Goal: Ask a question

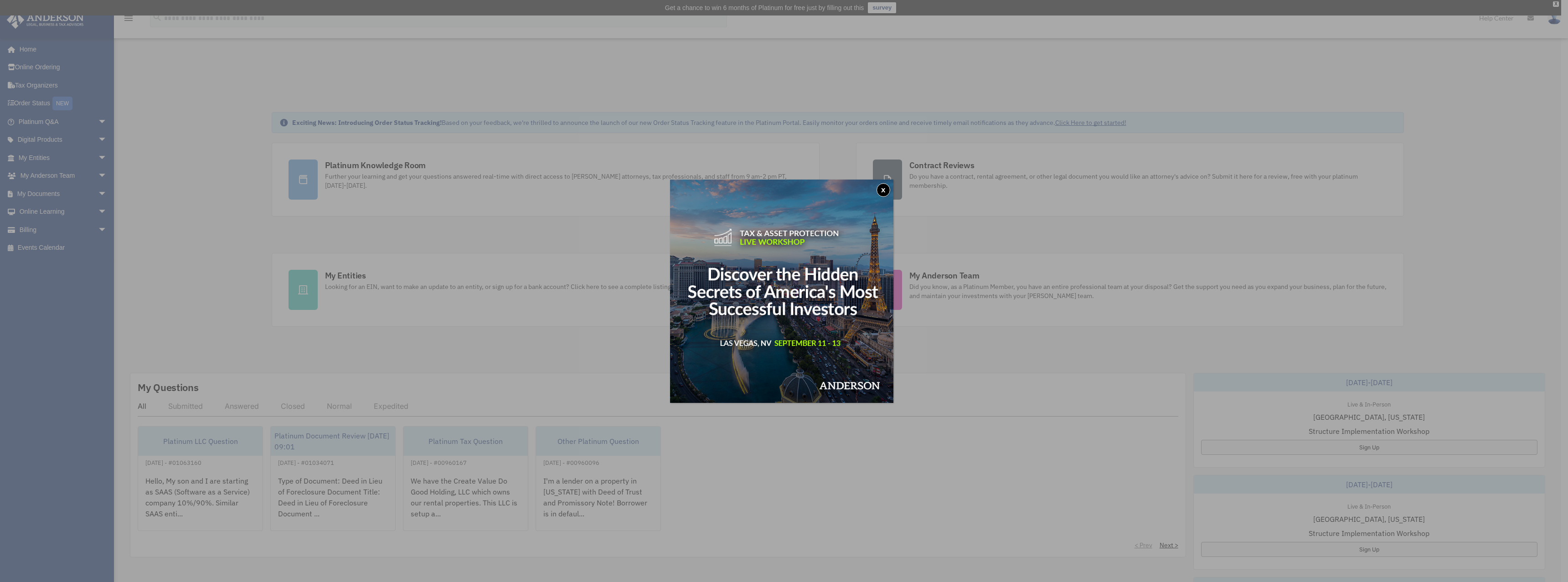
click at [888, 184] on button "x" at bounding box center [883, 190] width 13 height 13
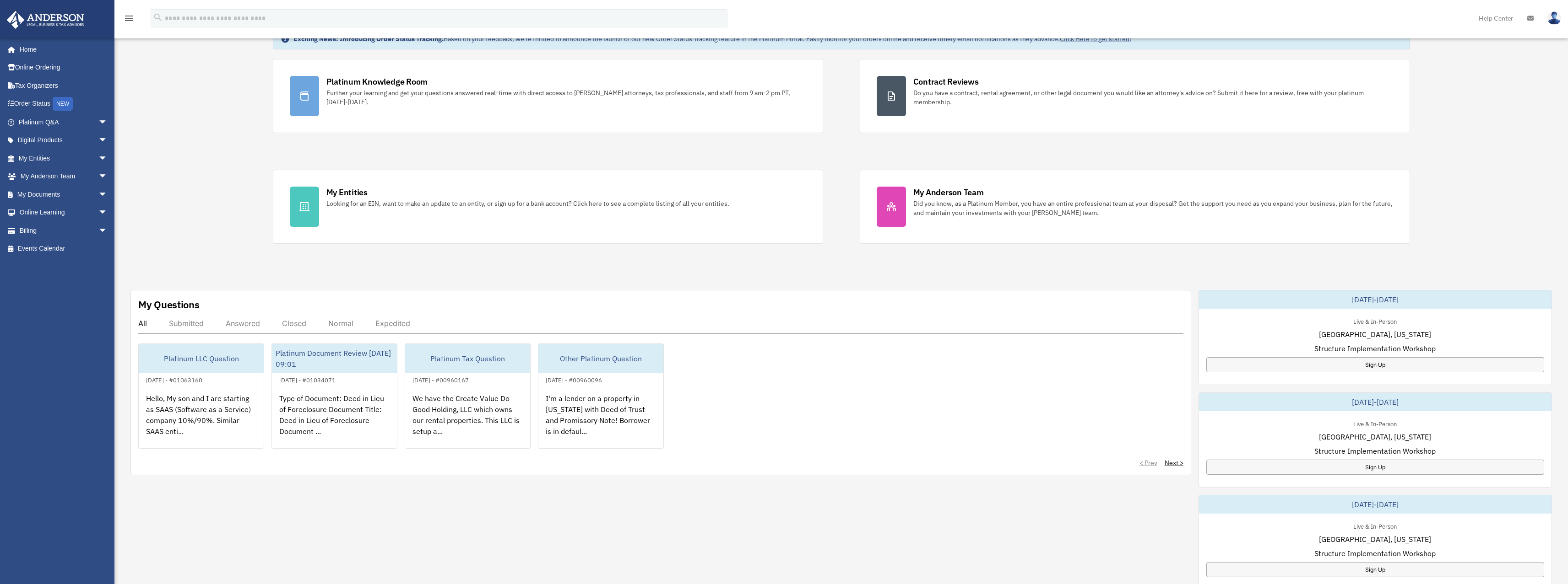
scroll to position [92, 0]
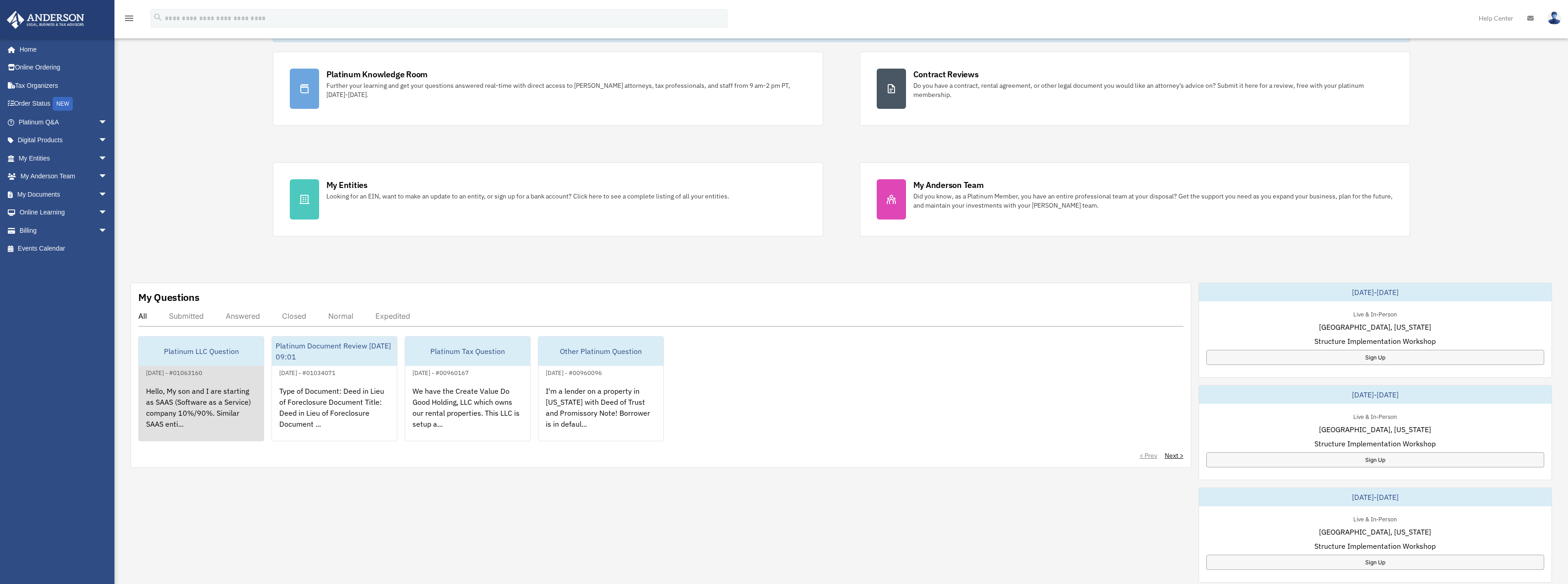
click at [199, 398] on div "Hello, My son and I are starting as SAAS (Software as a Service) company 10%/90…" at bounding box center [201, 414] width 125 height 71
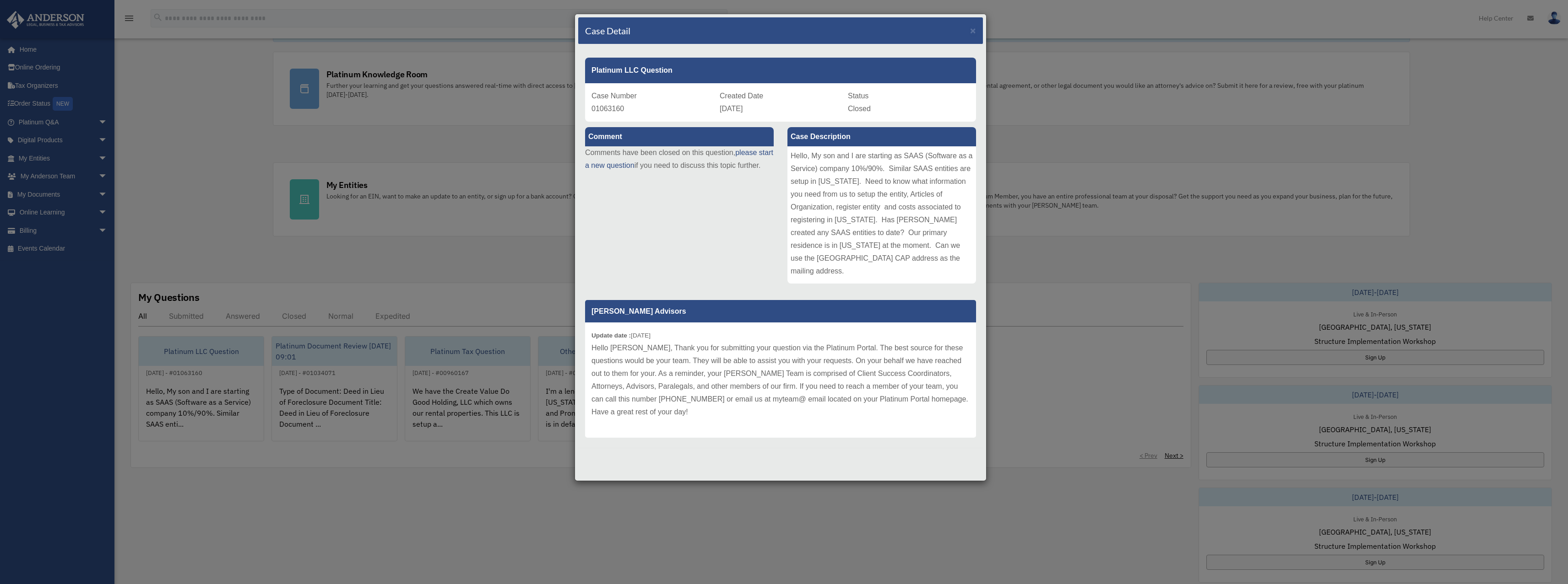
click at [915, 241] on div "Hello, My son and I are starting as SAAS (Software as a Service) company 10%/90…" at bounding box center [882, 215] width 189 height 137
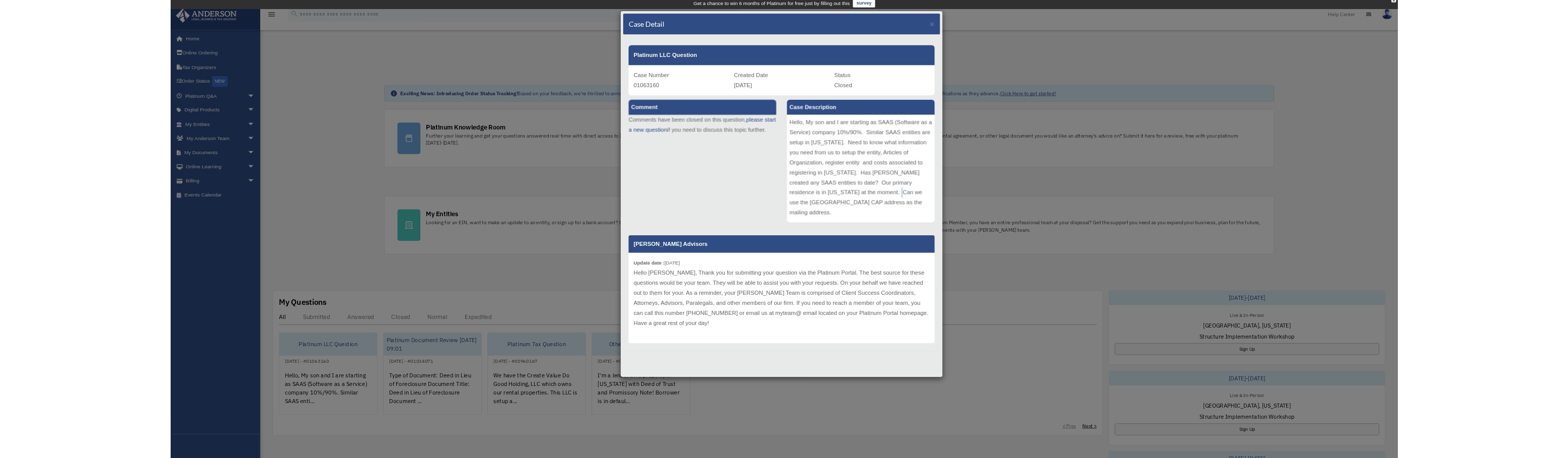
scroll to position [0, 0]
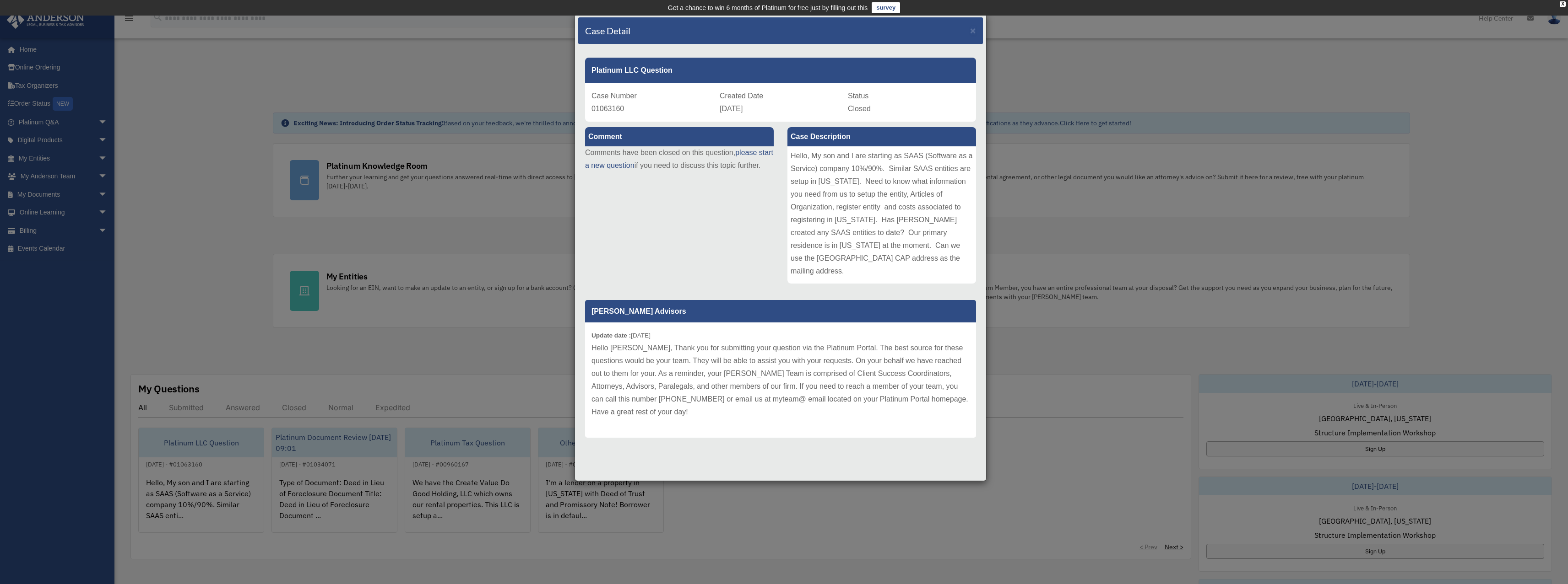
click at [920, 249] on div "Hello, My son and I are starting as SAAS (Software as a Service) company 10%/90…" at bounding box center [882, 215] width 189 height 137
drag, startPoint x: 779, startPoint y: 26, endPoint x: 407, endPoint y: 98, distance: 378.9
click at [407, 98] on div "Case Detail × Platinum LLC Question Case Number 01063160 Created Date [DATE] St…" at bounding box center [784, 292] width 1568 height 584
drag, startPoint x: 753, startPoint y: 197, endPoint x: 770, endPoint y: 29, distance: 168.9
click at [757, 185] on div "Comment Comments have been closed on this question, please start a new question…" at bounding box center [679, 153] width 202 height 63
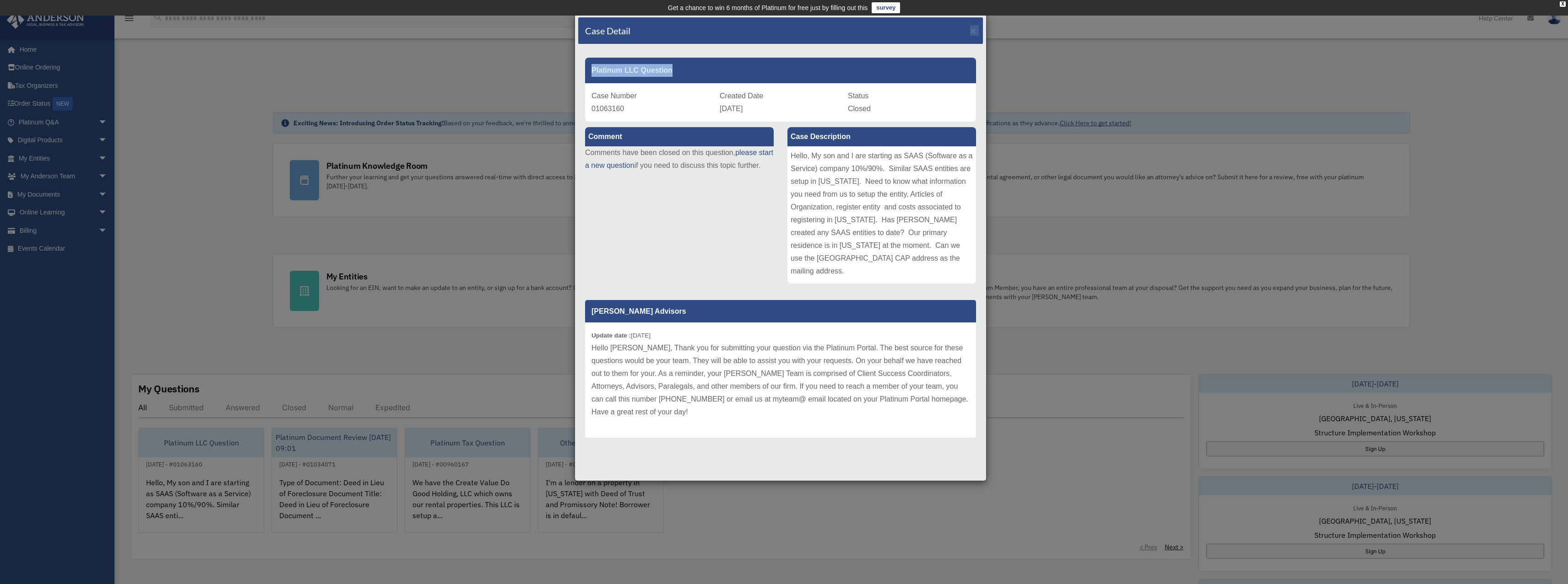
drag, startPoint x: 819, startPoint y: 25, endPoint x: 741, endPoint y: 57, distance: 84.3
click at [741, 57] on div "Case Detail × Platinum LLC Question Case Number 01063160 Created Date [DATE] St…" at bounding box center [781, 247] width 412 height 467
click at [973, 29] on span "×" at bounding box center [973, 30] width 6 height 10
